Goal: Obtain resource: Download file/media

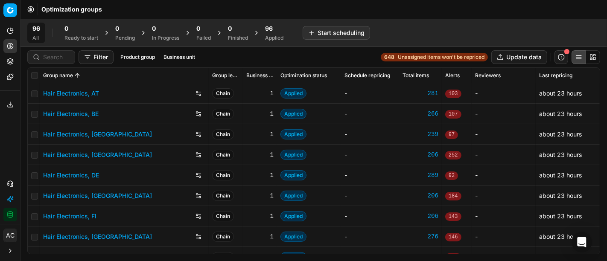
click at [565, 10] on div "Optimization groups" at bounding box center [313, 9] width 587 height 19
click at [276, 26] on div "96" at bounding box center [274, 28] width 18 height 9
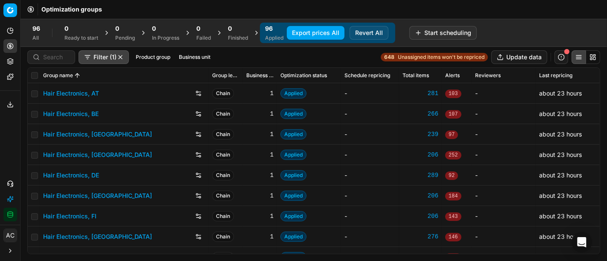
click at [302, 32] on button "Export prices All" at bounding box center [316, 33] width 58 height 14
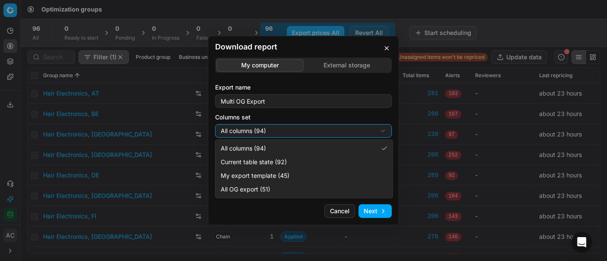
click at [274, 130] on div "Download report My computer External storage Export name Multi OG Export Column…" at bounding box center [303, 130] width 607 height 261
select select "custom"
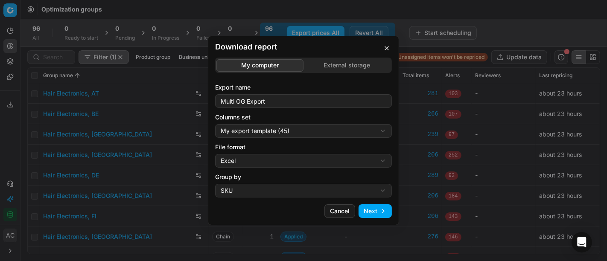
click at [276, 166] on div "Download report My computer External storage Export name Multi OG Export Column…" at bounding box center [303, 130] width 607 height 261
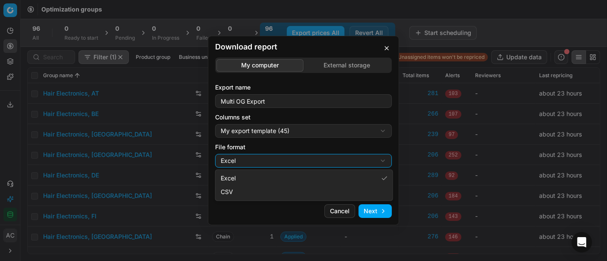
select select "csv"
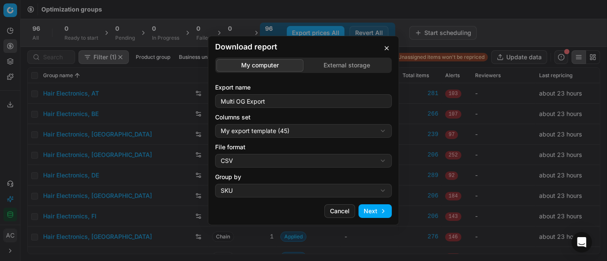
click at [389, 48] on button "button" at bounding box center [387, 48] width 10 height 10
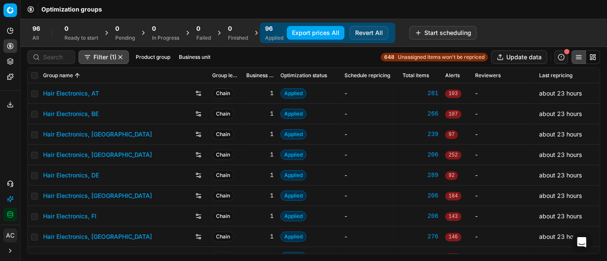
click at [152, 60] on button "Product group" at bounding box center [152, 57] width 41 height 10
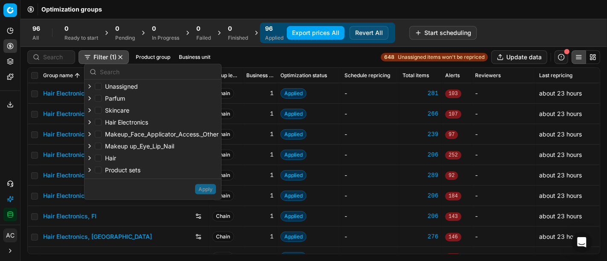
click at [179, 58] on button "Business unit" at bounding box center [194, 57] width 38 height 10
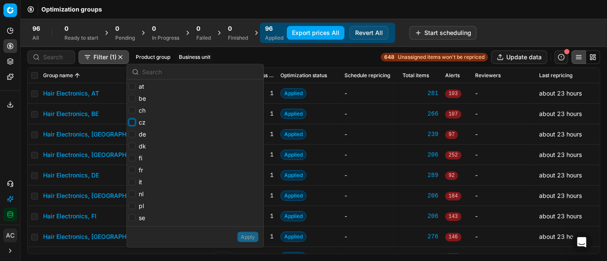
click at [131, 123] on input "cz" at bounding box center [132, 122] width 7 height 7
checkbox input "true"
click at [131, 148] on input "dk" at bounding box center [132, 146] width 7 height 7
checkbox input "true"
click at [245, 236] on button "Apply" at bounding box center [247, 237] width 21 height 10
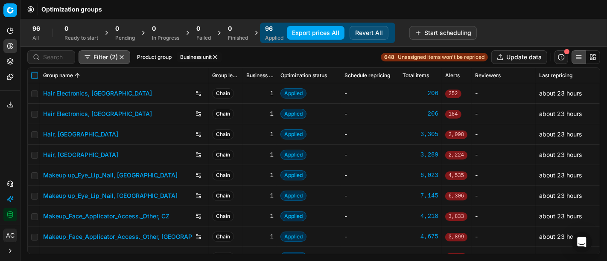
click at [32, 72] on input "checkbox" at bounding box center [34, 75] width 7 height 7
checkbox input "true"
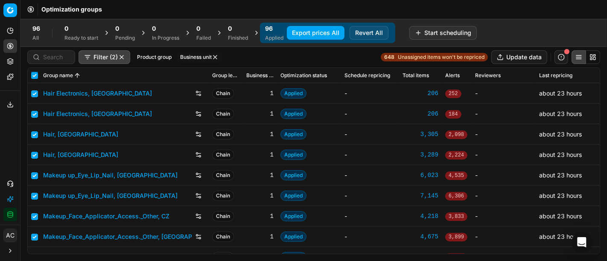
checkbox input "true"
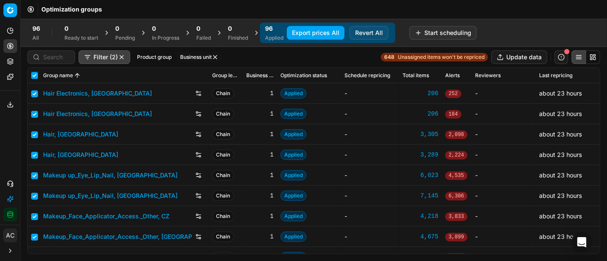
checkbox input "true"
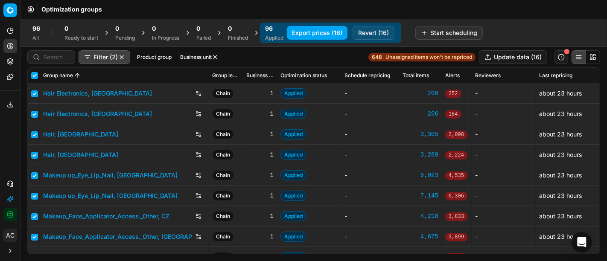
click at [318, 36] on button "Export prices (16)" at bounding box center [317, 33] width 61 height 14
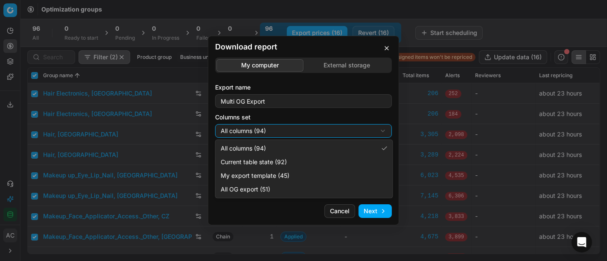
click at [359, 137] on div "Download report My computer External storage Export name Multi OG Export Column…" at bounding box center [303, 130] width 607 height 261
select select "custom"
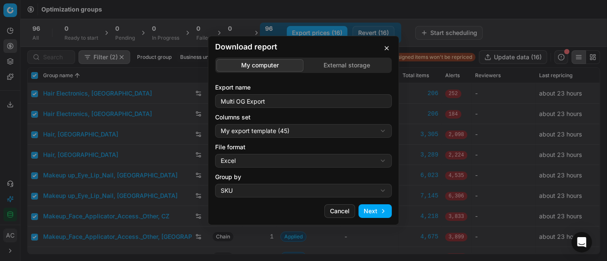
click at [325, 161] on div "Download report My computer External storage Export name Multi OG Export Column…" at bounding box center [303, 130] width 607 height 261
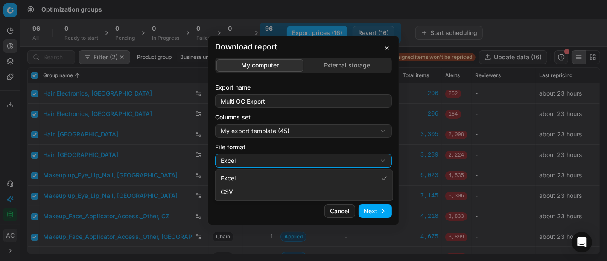
select select "csv"
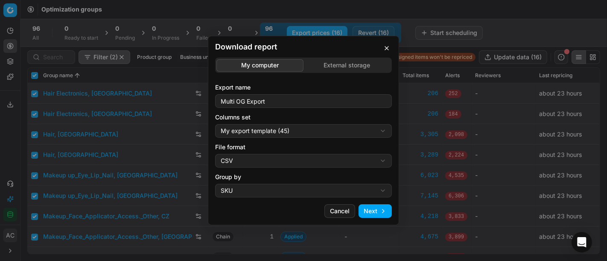
click at [386, 213] on button "Next" at bounding box center [375, 211] width 33 height 14
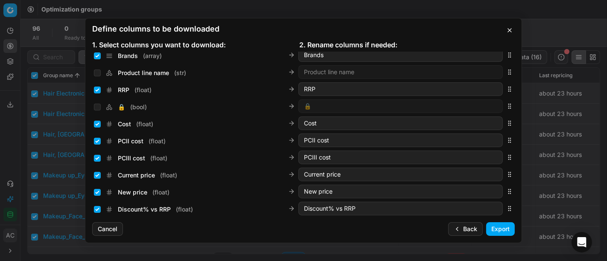
scroll to position [154, 0]
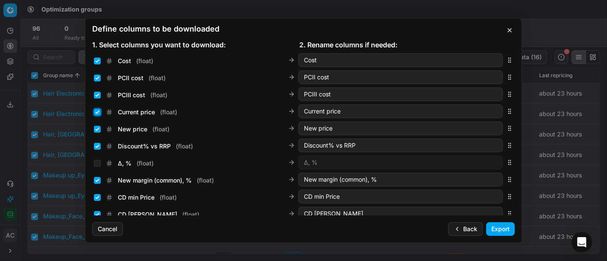
click at [94, 114] on input "Current price ( float )" at bounding box center [97, 112] width 7 height 7
checkbox input "false"
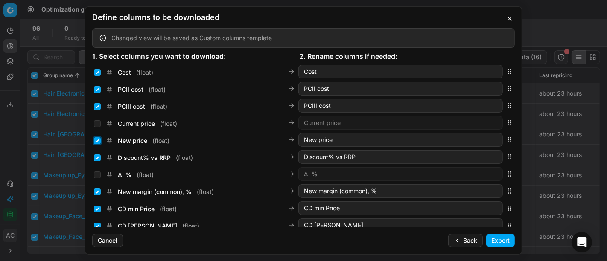
click at [97, 141] on input "New price ( float )" at bounding box center [97, 140] width 7 height 7
checkbox input "false"
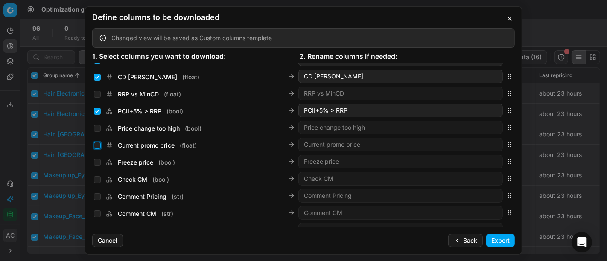
click at [95, 142] on input "Current promo price ( float )" at bounding box center [97, 145] width 7 height 7
checkbox input "true"
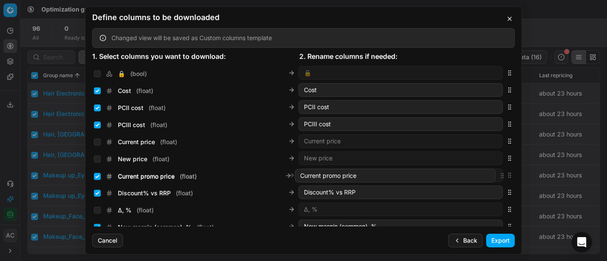
scroll to position [135, 0]
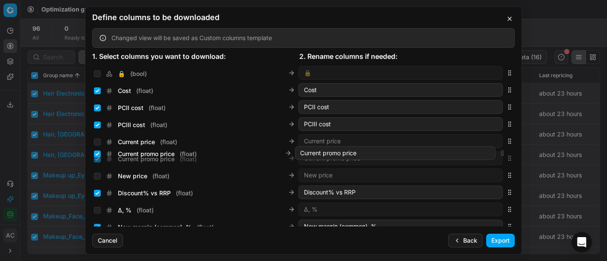
drag, startPoint x: 505, startPoint y: 145, endPoint x: 506, endPoint y: 155, distance: 10.4
click at [506, 155] on div "Current promo price ( float ) Current promo price" at bounding box center [303, 158] width 423 height 17
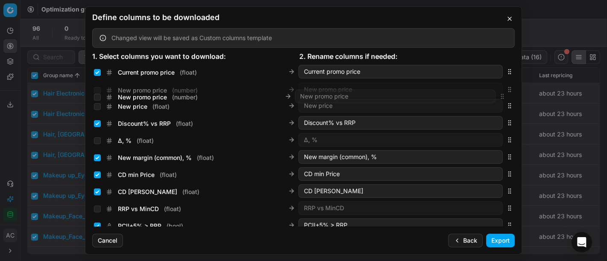
scroll to position [222, 0]
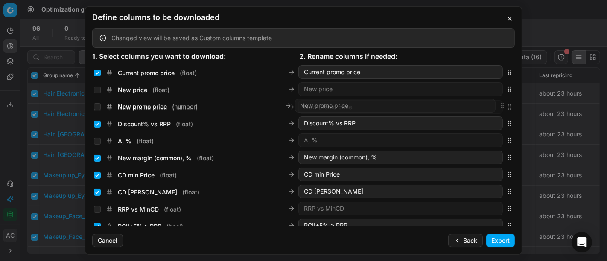
drag, startPoint x: 501, startPoint y: 144, endPoint x: 484, endPoint y: 106, distance: 41.7
click at [484, 106] on div "New promo price ( number ) New promo price" at bounding box center [303, 107] width 423 height 17
click at [96, 107] on input "New promo price ( number )" at bounding box center [97, 107] width 7 height 7
checkbox input "true"
click at [504, 241] on button "Export" at bounding box center [500, 241] width 29 height 14
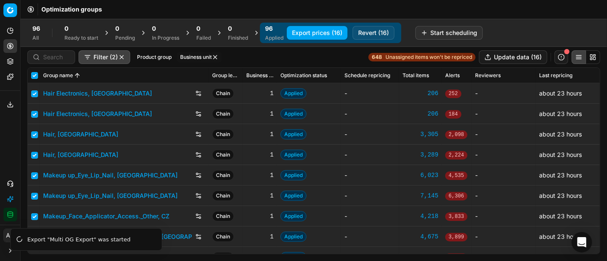
click at [9, 105] on icon at bounding box center [10, 104] width 7 height 7
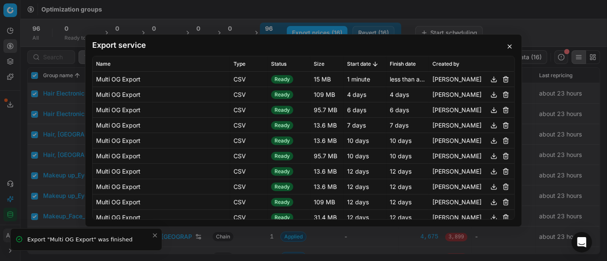
click at [489, 82] on button "button" at bounding box center [494, 79] width 10 height 10
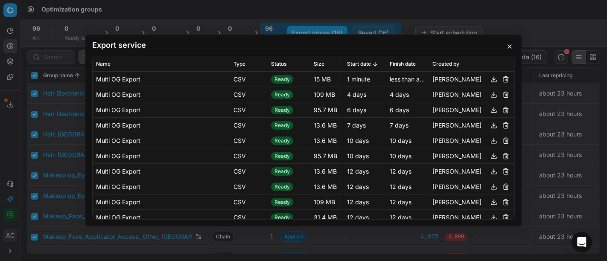
click at [517, 23] on div "Export service Name Type Status Size Start date Finish date Created by Multi OG…" at bounding box center [303, 130] width 607 height 261
